Goal: Task Accomplishment & Management: Manage account settings

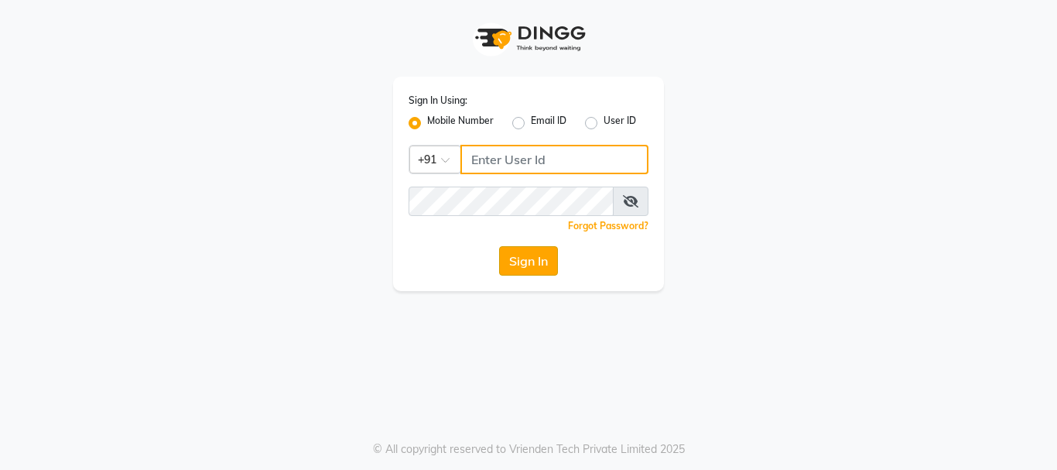
type input "9821414342"
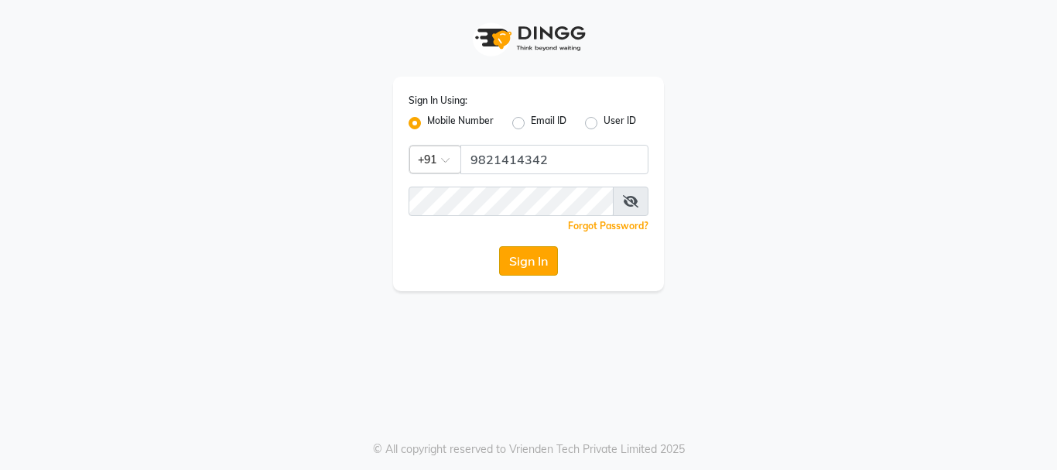
click at [526, 255] on button "Sign In" at bounding box center [528, 260] width 59 height 29
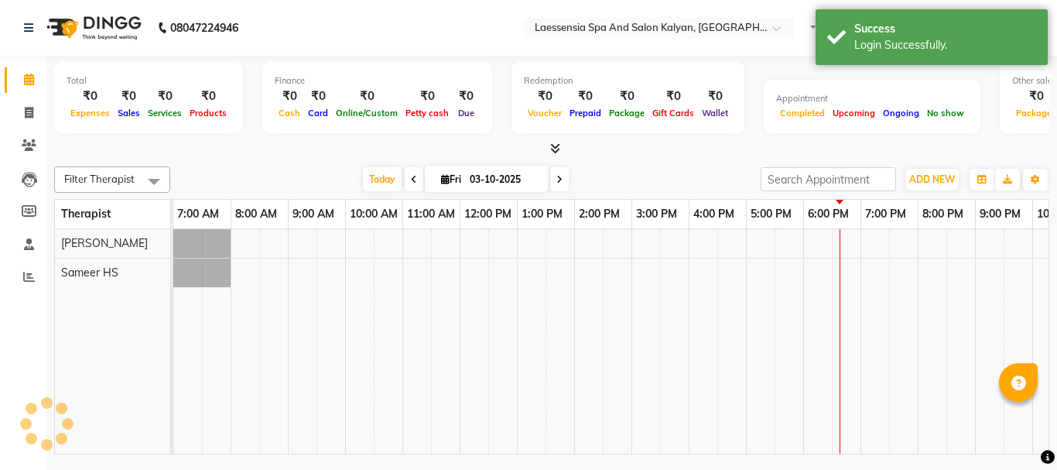
select select "en"
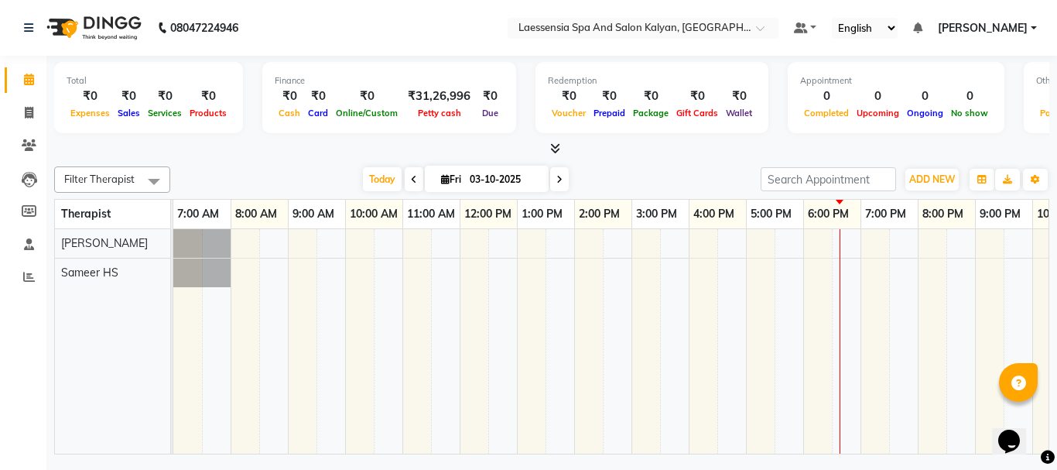
click at [819, 269] on div at bounding box center [659, 341] width 973 height 224
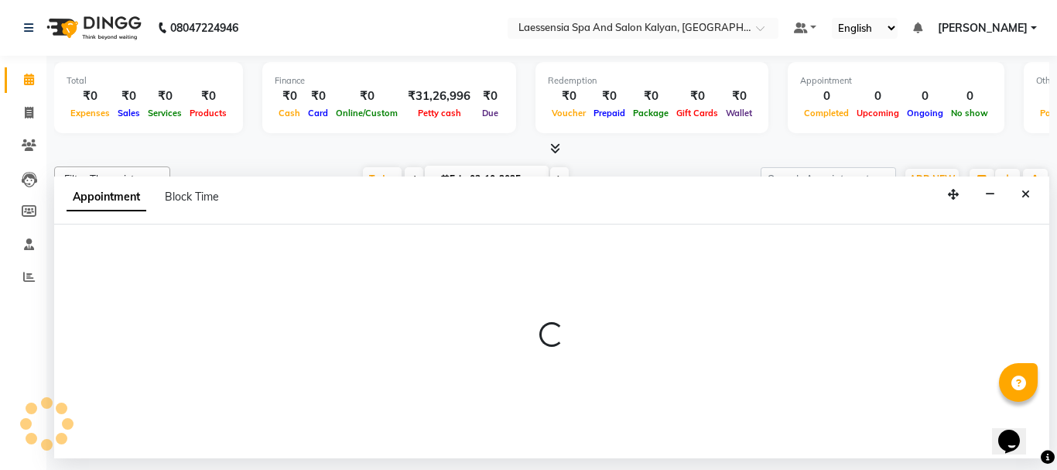
select select "87421"
select select "1080"
select select "tentative"
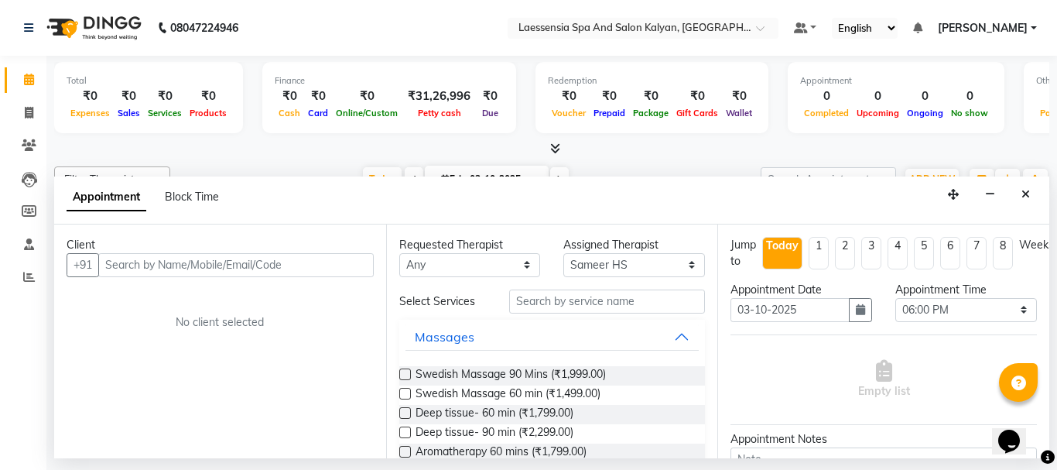
click at [337, 268] on input "text" at bounding box center [235, 265] width 275 height 24
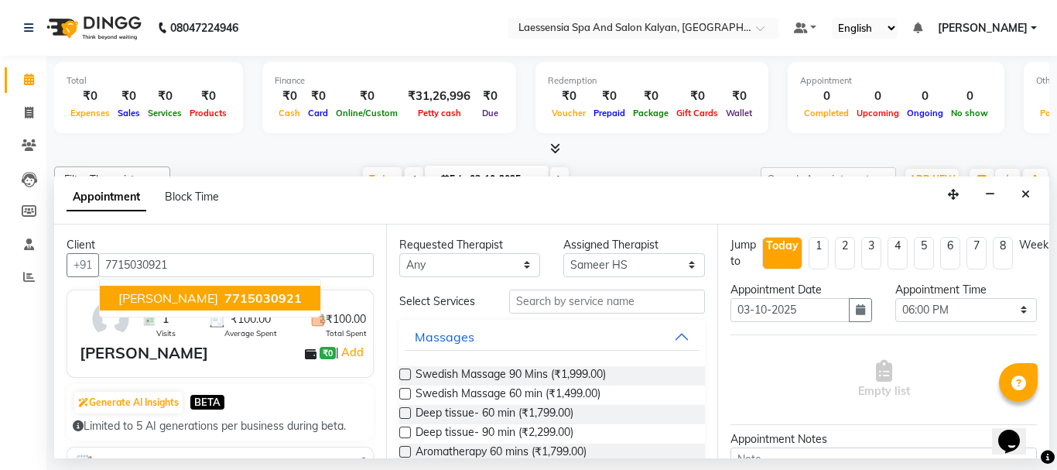
click at [257, 298] on span "7715030921" at bounding box center [262, 297] width 77 height 15
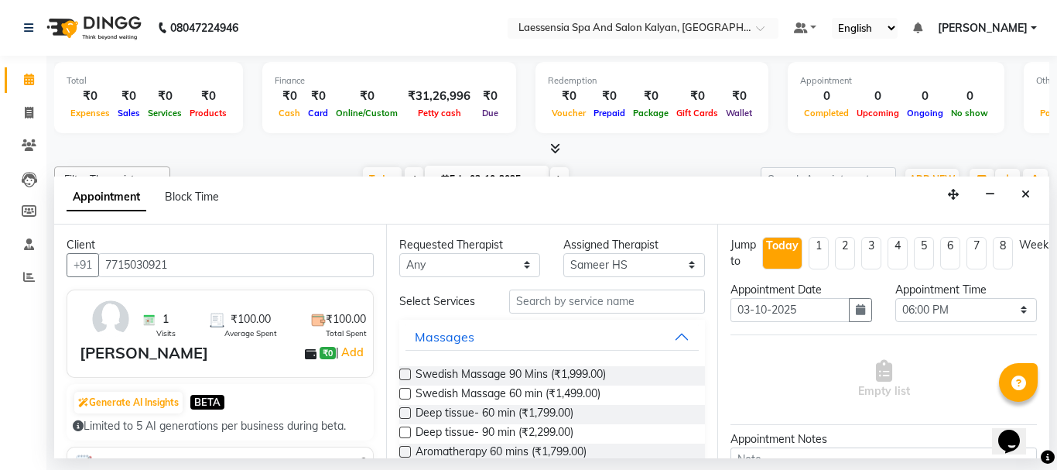
type input "7715030921"
click at [582, 299] on input "text" at bounding box center [607, 301] width 197 height 24
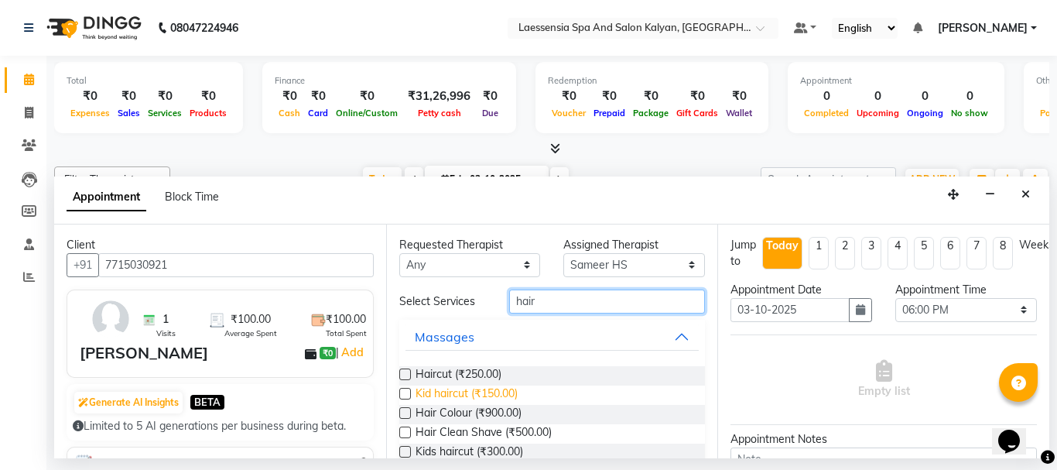
type input "hair"
click at [511, 393] on span "Kid haircut (₹150.00)" at bounding box center [466, 394] width 102 height 19
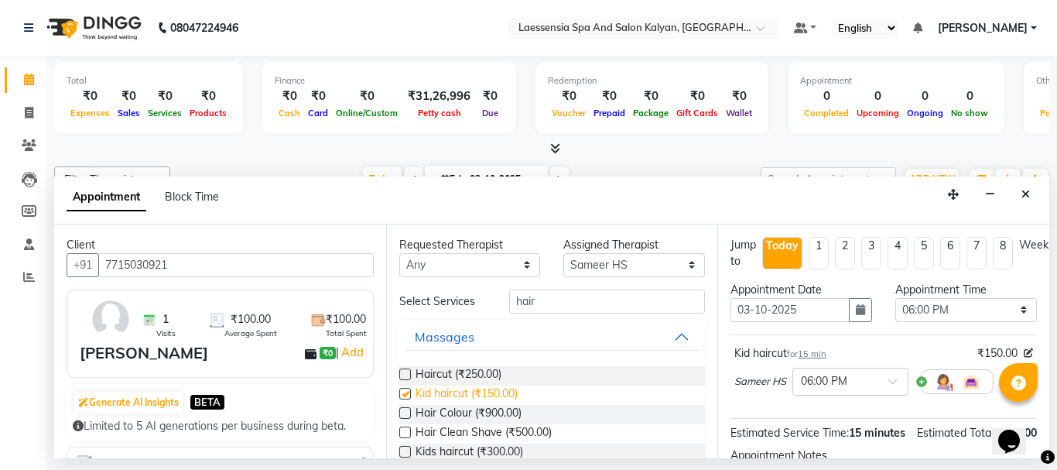
checkbox input "false"
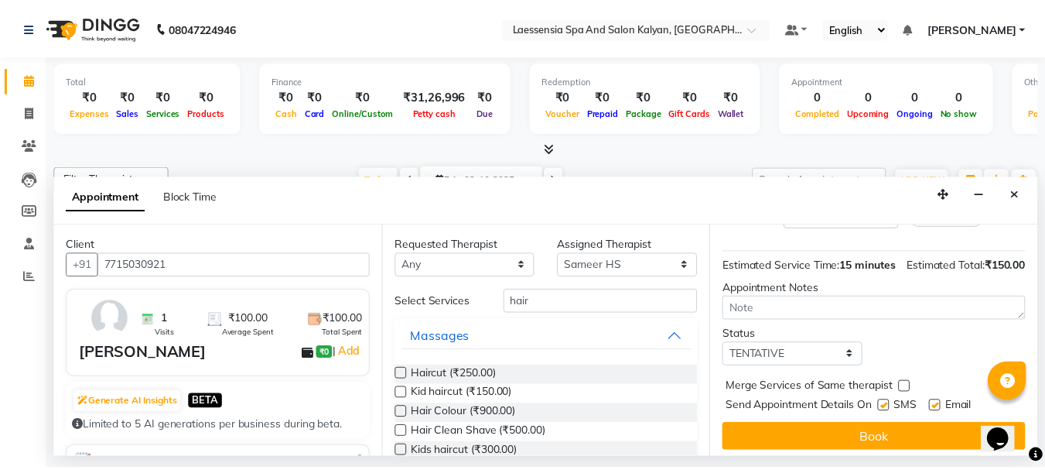
scroll to position [201, 0]
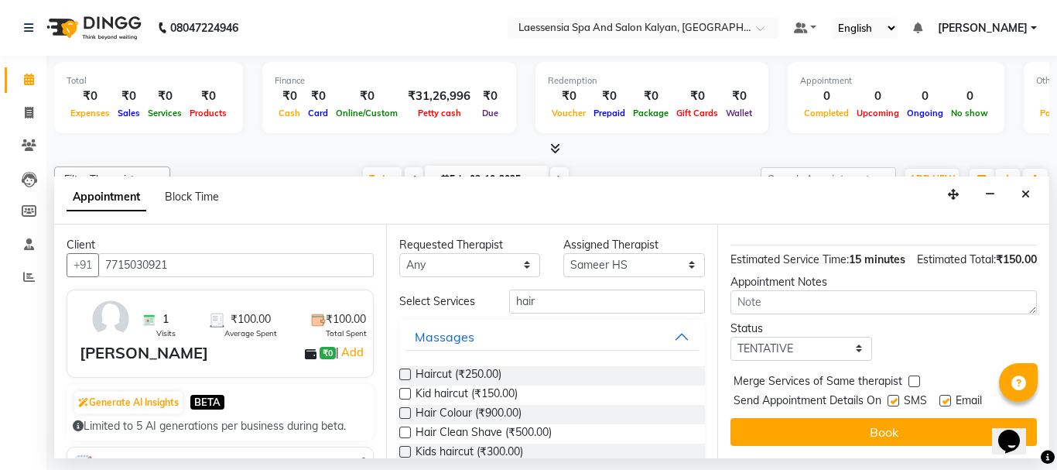
click at [894, 395] on label at bounding box center [893, 401] width 12 height 12
click at [894, 397] on input "checkbox" at bounding box center [892, 402] width 10 height 10
checkbox input "false"
click at [947, 395] on label at bounding box center [945, 401] width 12 height 12
click at [947, 397] on input "checkbox" at bounding box center [944, 402] width 10 height 10
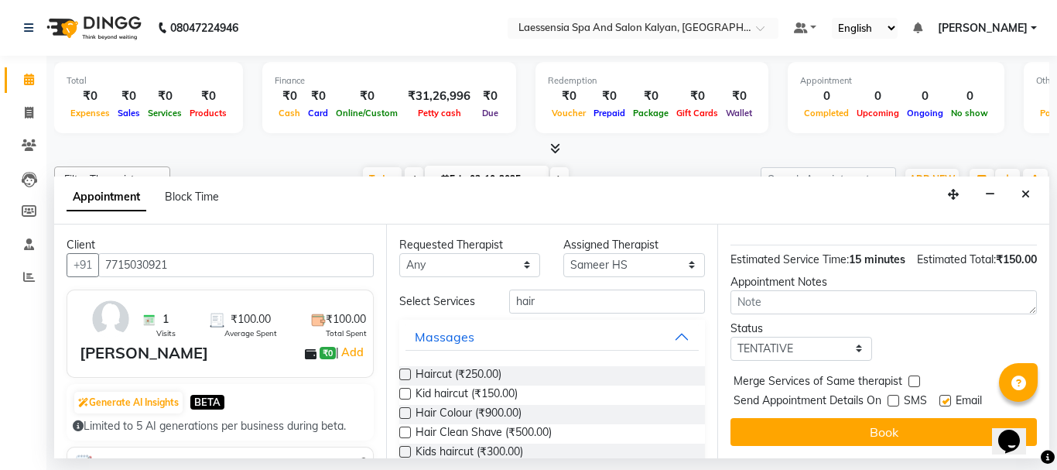
checkbox input "false"
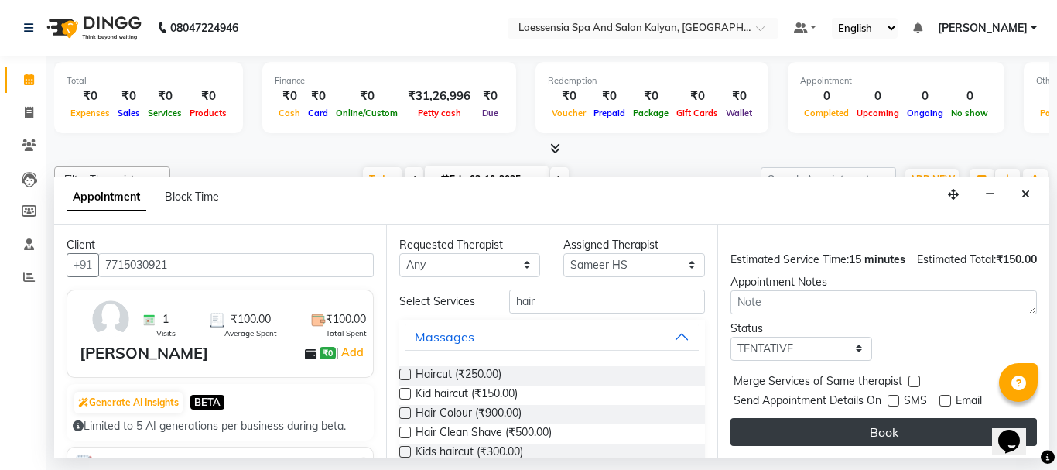
click at [931, 418] on button "Book" at bounding box center [883, 432] width 306 height 28
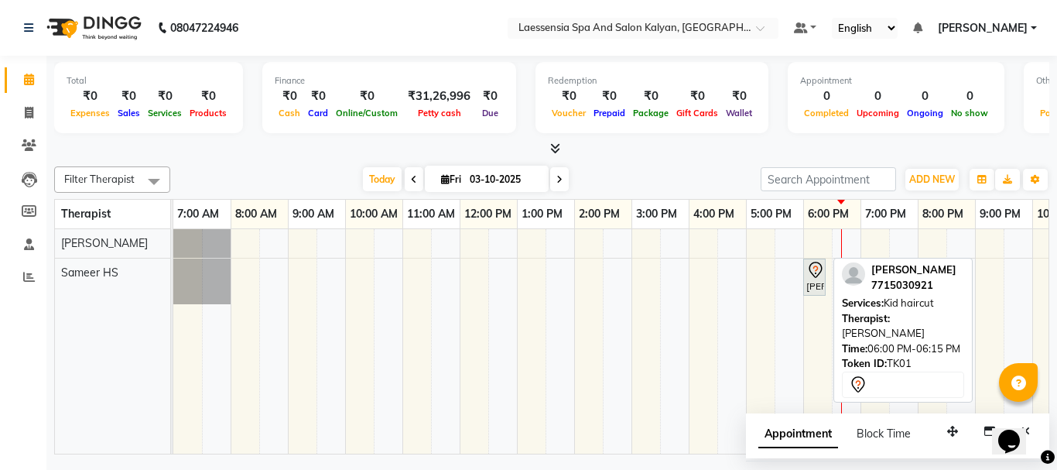
click at [812, 289] on div "[PERSON_NAME], TK01, 06:00 PM-06:15 PM, Kid haircut" at bounding box center [814, 277] width 19 height 32
select select "7"
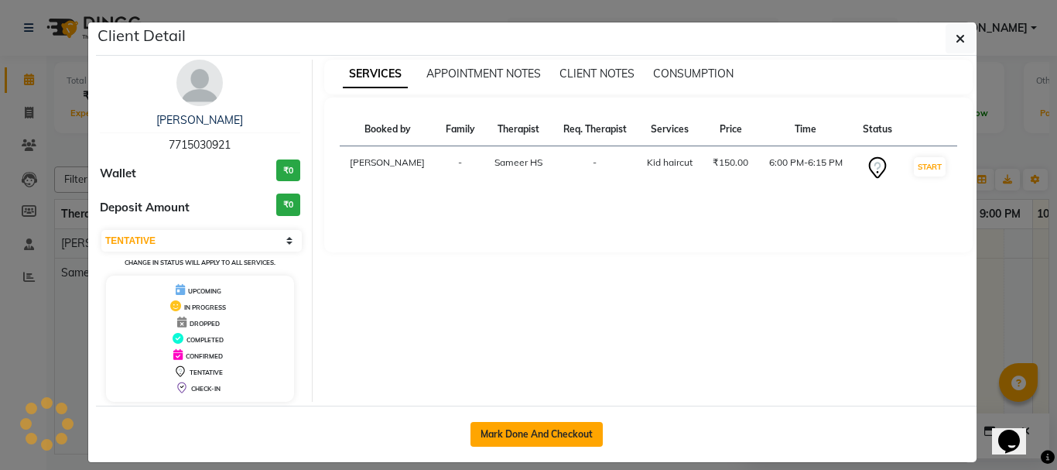
click at [564, 429] on button "Mark Done And Checkout" at bounding box center [536, 434] width 132 height 25
select select "service"
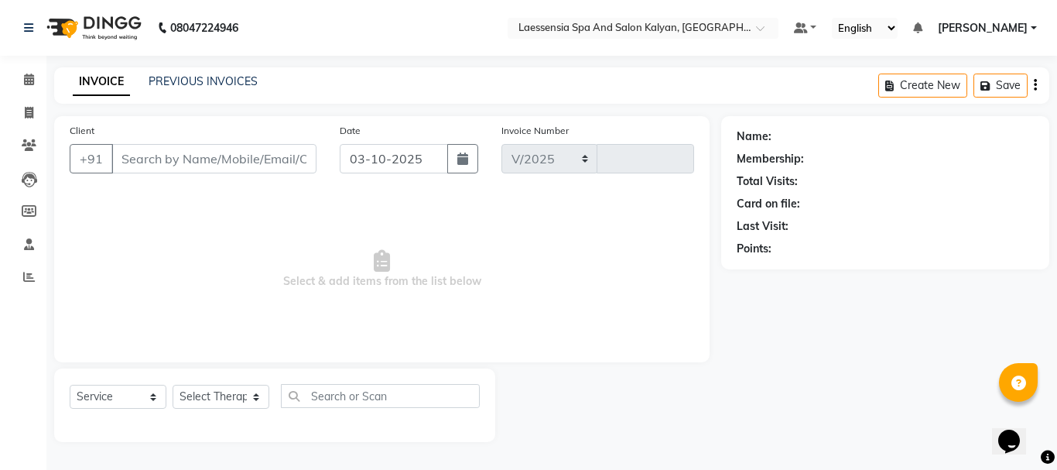
select select "5328"
type input "1552"
type input "7715030921"
select select "87421"
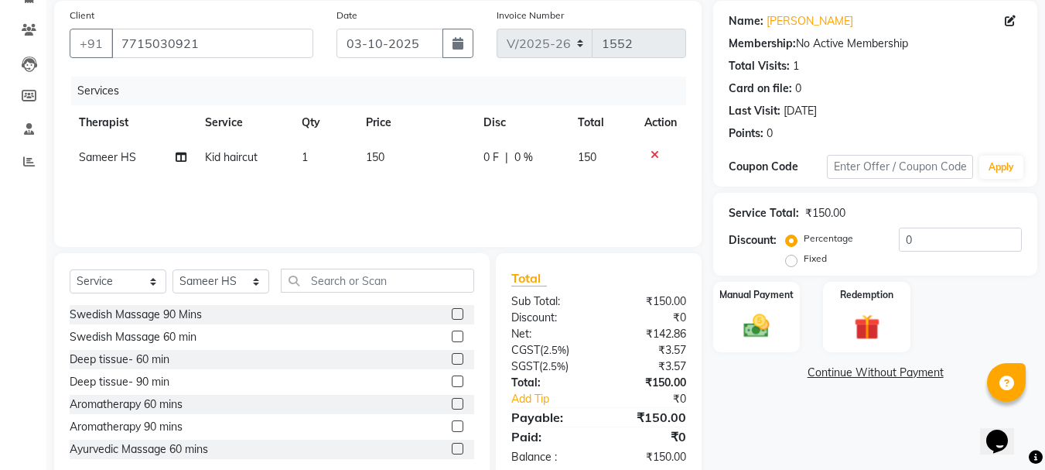
scroll to position [150, 0]
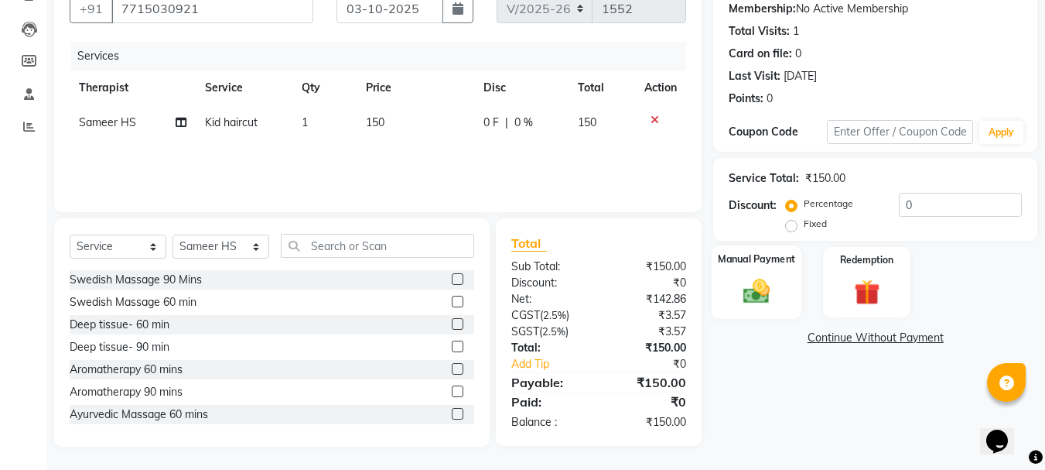
click at [756, 287] on img at bounding box center [756, 290] width 43 height 31
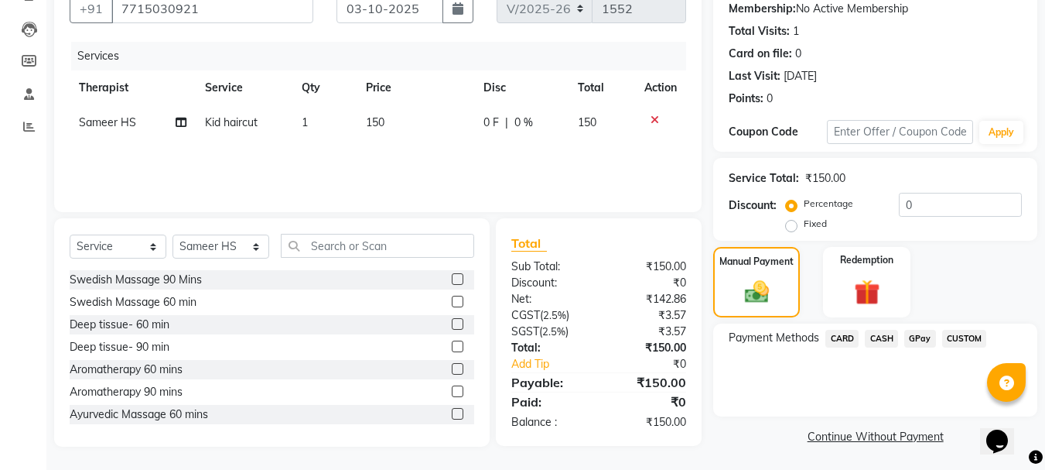
click at [881, 338] on span "CASH" at bounding box center [881, 339] width 33 height 18
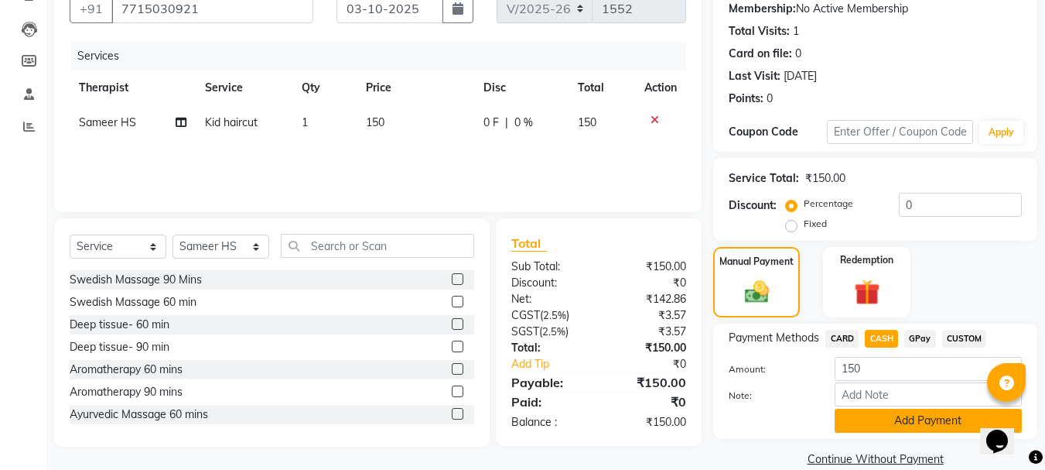
click at [893, 415] on button "Add Payment" at bounding box center [928, 421] width 187 height 24
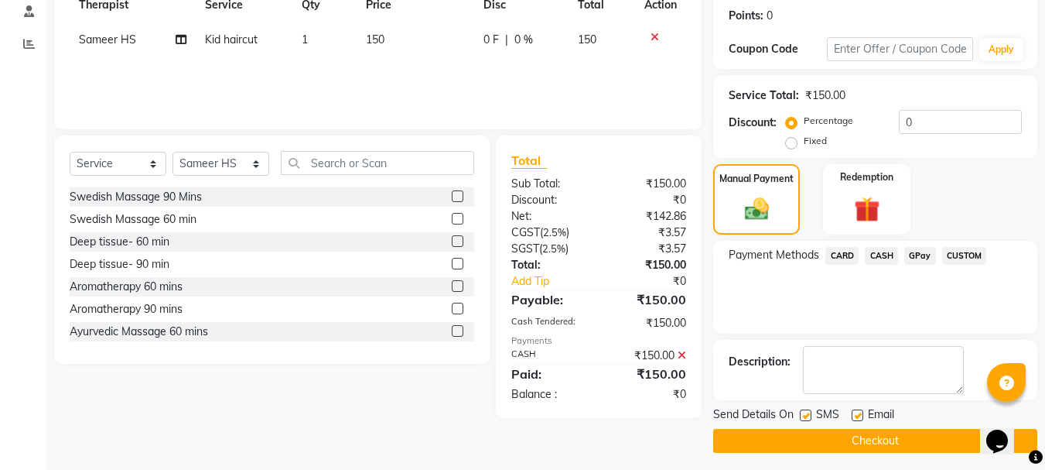
scroll to position [239, 0]
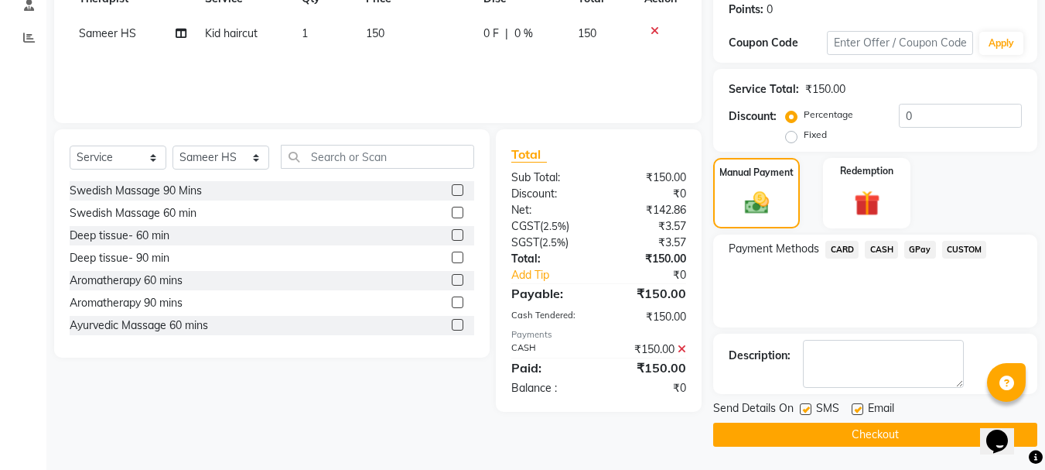
click at [809, 406] on label at bounding box center [806, 409] width 12 height 12
click at [809, 406] on input "checkbox" at bounding box center [805, 410] width 10 height 10
checkbox input "false"
click at [863, 406] on div "Email" at bounding box center [879, 409] width 55 height 19
click at [862, 409] on label at bounding box center [858, 409] width 12 height 12
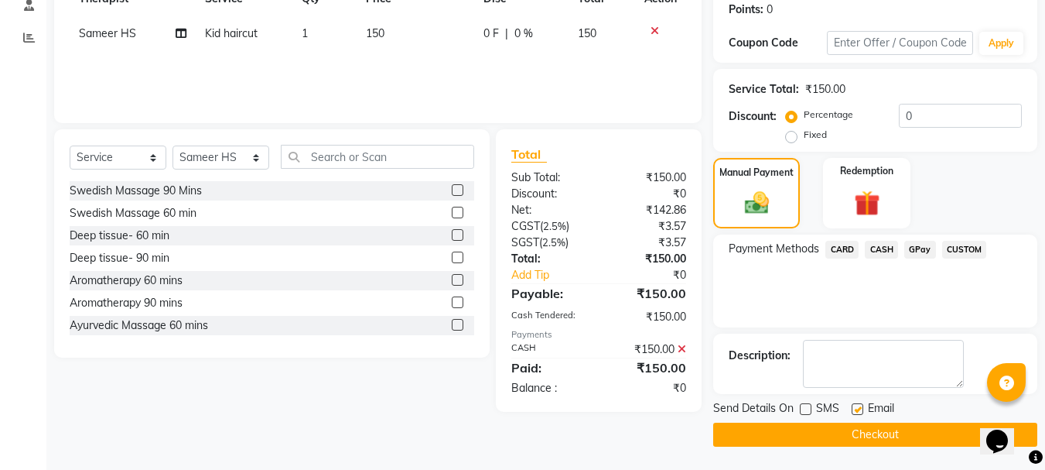
click at [862, 409] on input "checkbox" at bounding box center [857, 410] width 10 height 10
checkbox input "false"
click at [851, 434] on button "Checkout" at bounding box center [875, 434] width 324 height 24
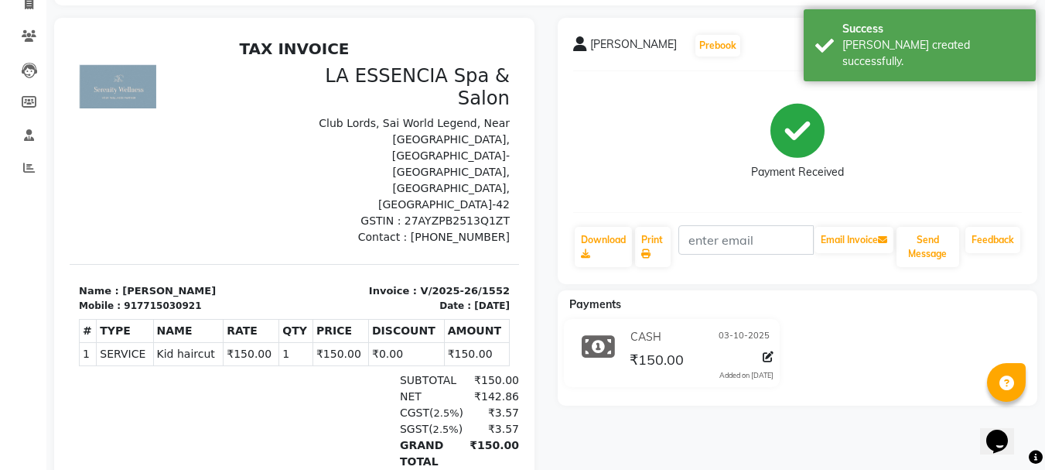
scroll to position [210, 0]
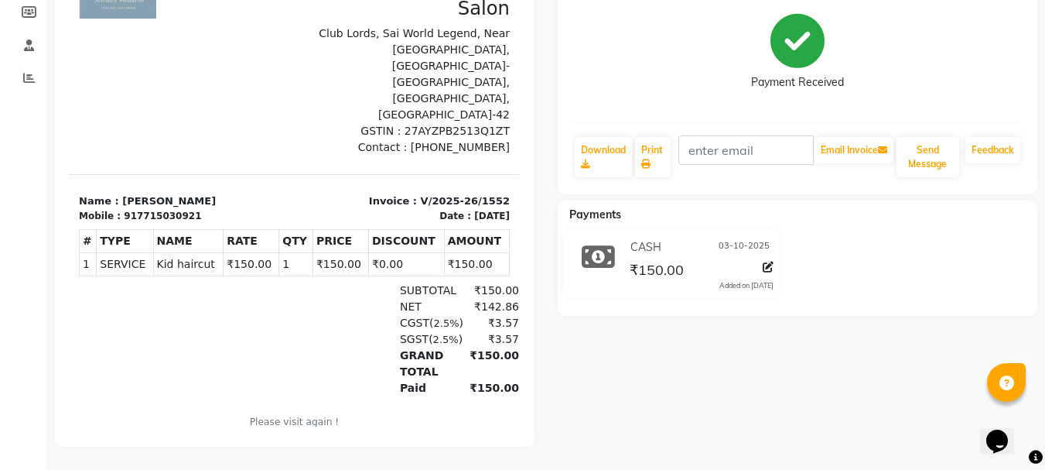
select select "service"
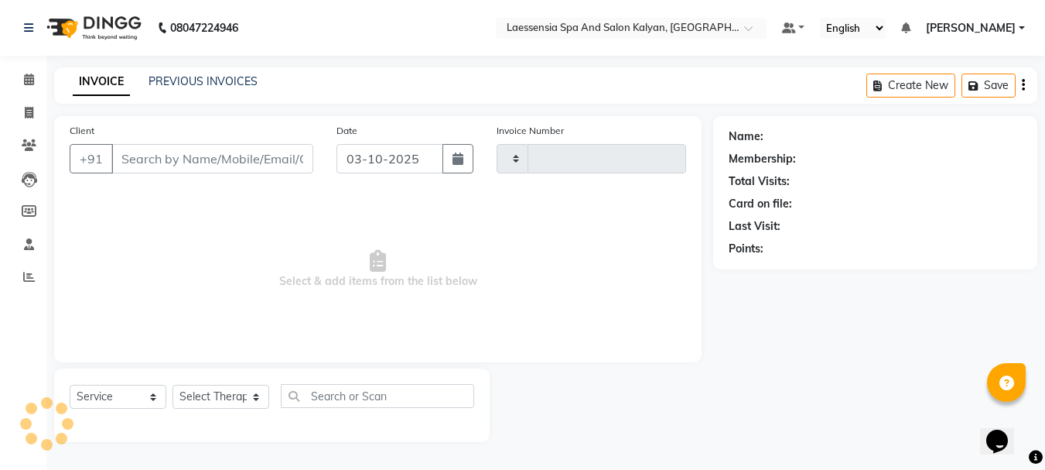
type input "1553"
select select "5328"
type input "7715030921"
select select "87421"
